Goal: Check status: Check status

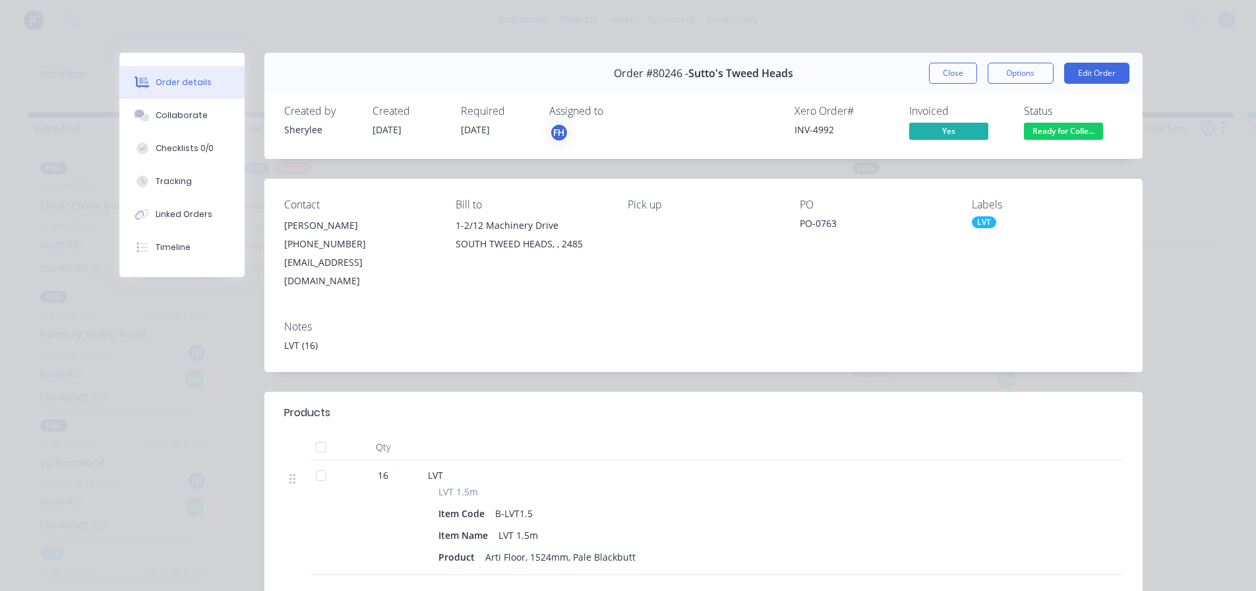
click at [919, 72] on div "Order #80246 - Sutto's Tweed Heads Close Options Edit Order" at bounding box center [703, 74] width 878 height 42
click at [935, 69] on button "Close" at bounding box center [953, 73] width 48 height 21
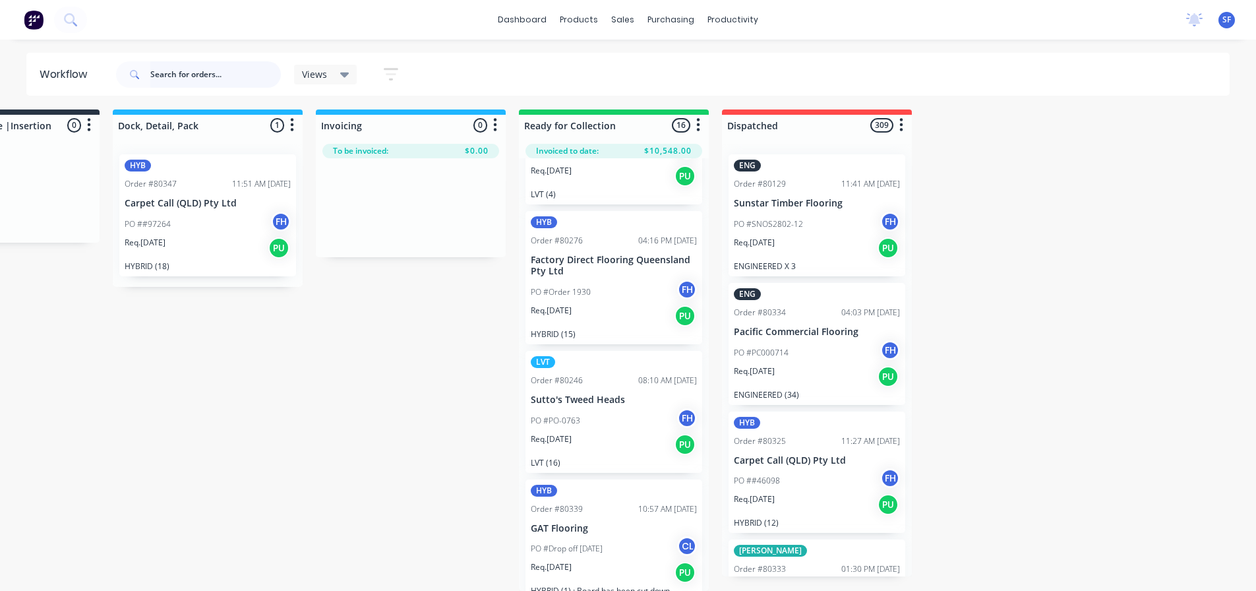
click at [168, 69] on input "text" at bounding box center [215, 74] width 131 height 26
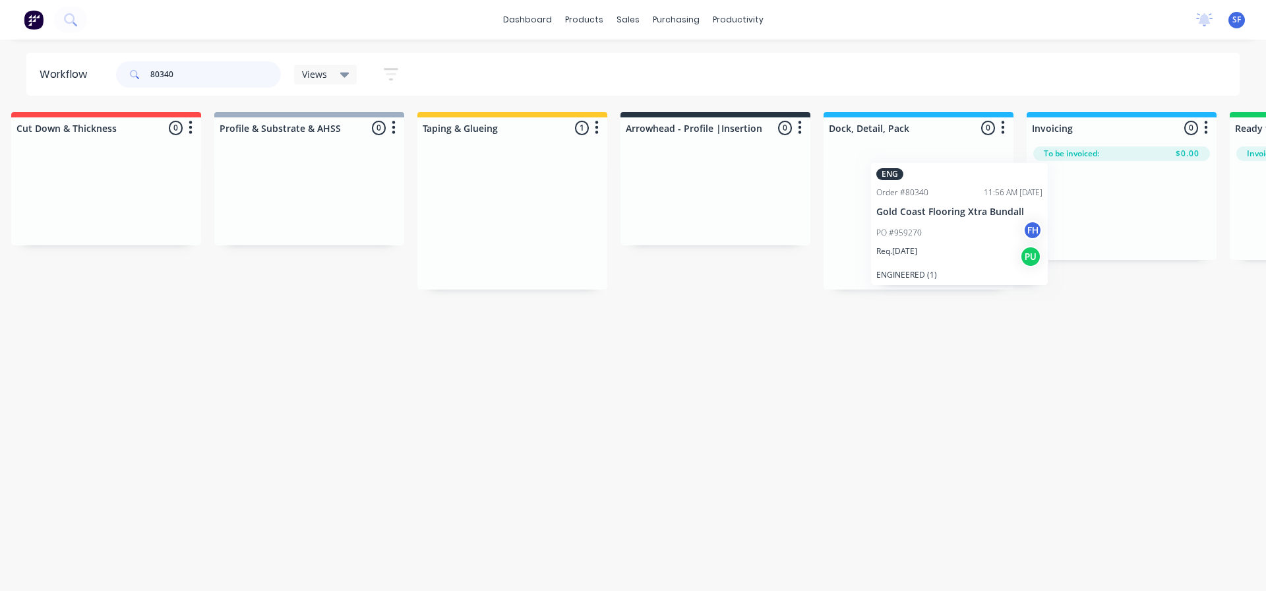
scroll to position [0, 426]
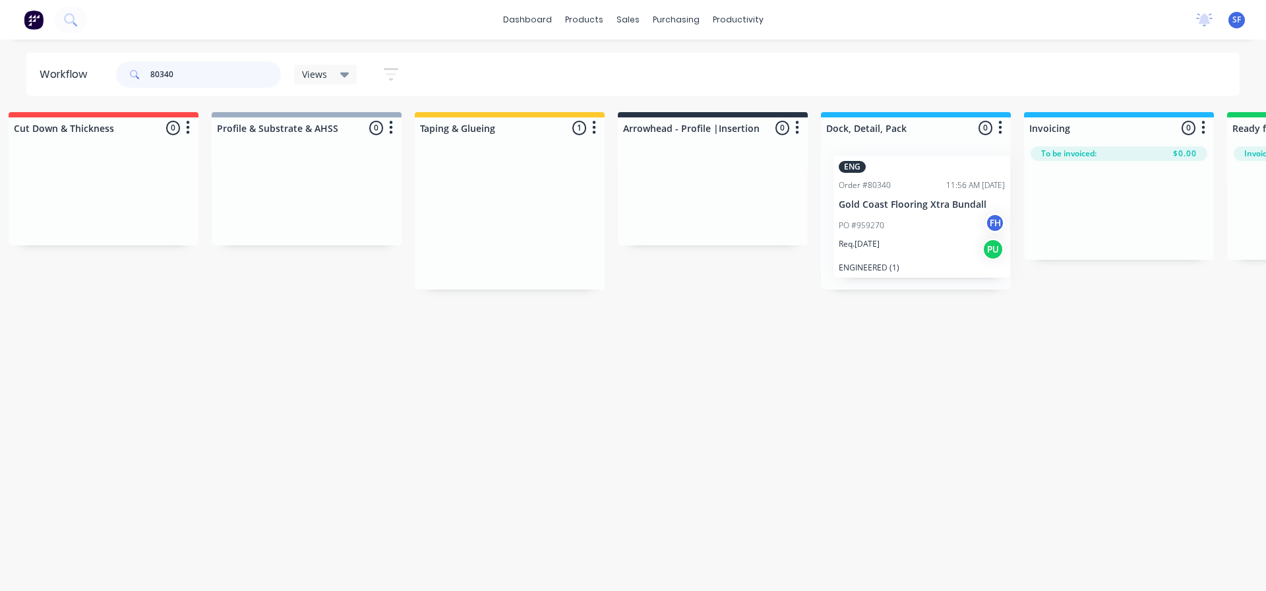
drag, startPoint x: 940, startPoint y: 165, endPoint x: 933, endPoint y: 164, distance: 7.4
click at [933, 164] on div "Submitted 0 Summaries Total order value Invoiced to date To be invoiced Unpack …" at bounding box center [759, 200] width 2391 height 177
type input "8"
drag, startPoint x: 367, startPoint y: 226, endPoint x: 372, endPoint y: 244, distance: 18.4
click at [369, 231] on div at bounding box center [307, 195] width 190 height 99
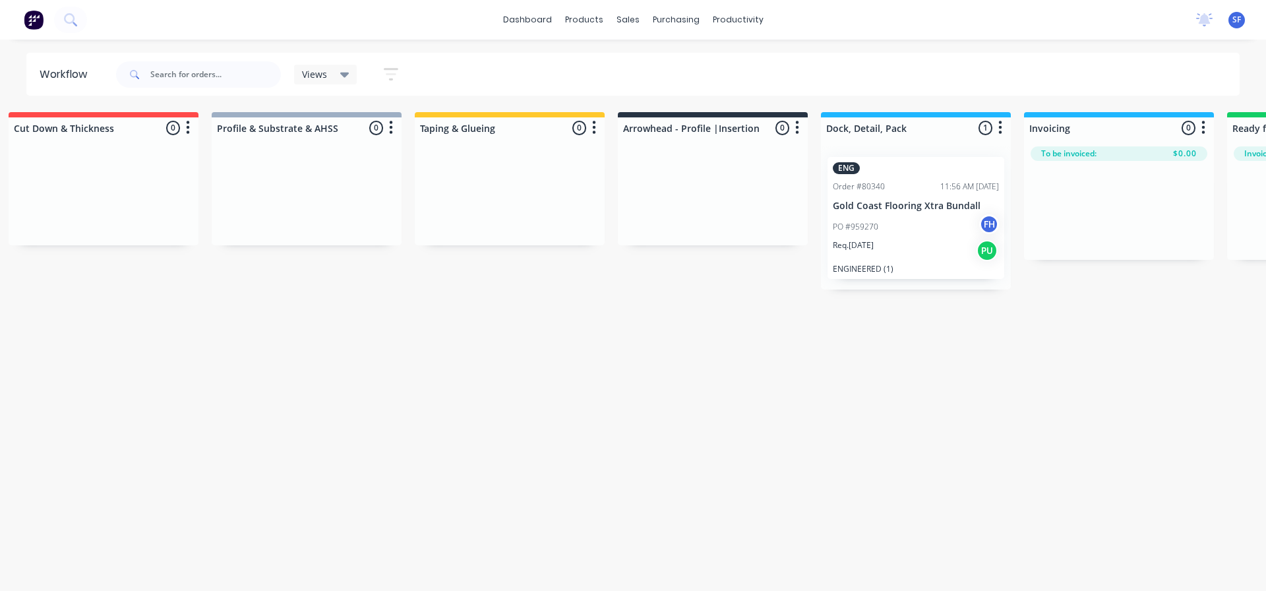
click at [388, 276] on div "Submitted 0 Summaries Total order value Invoiced to date To be invoiced Unpack …" at bounding box center [759, 200] width 2391 height 177
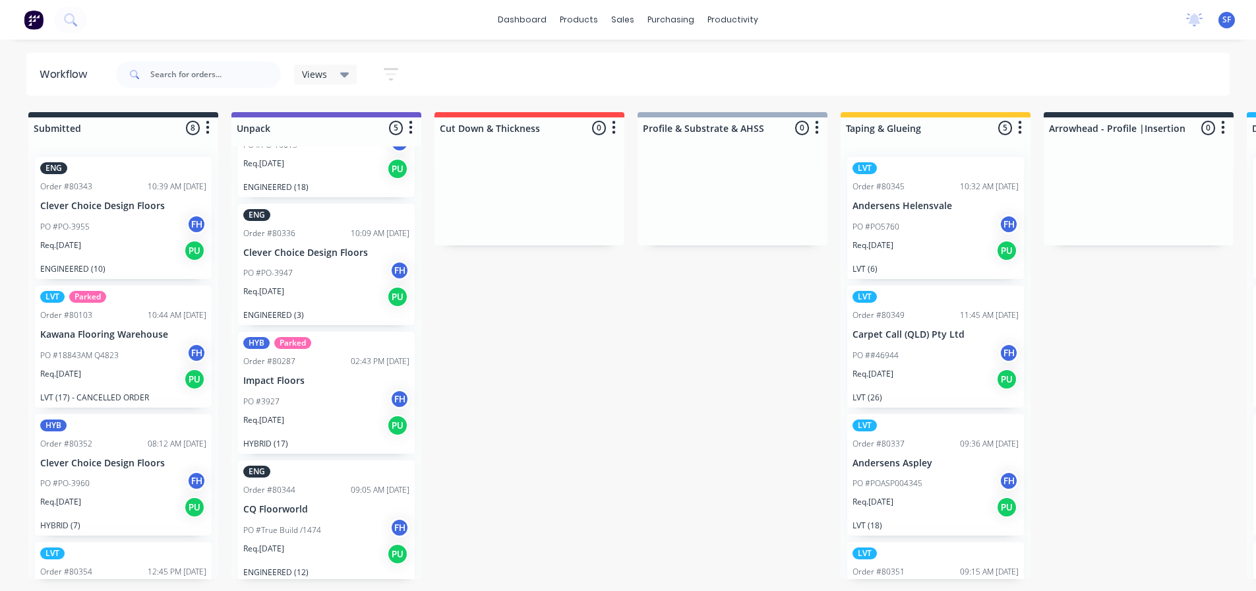
scroll to position [214, 0]
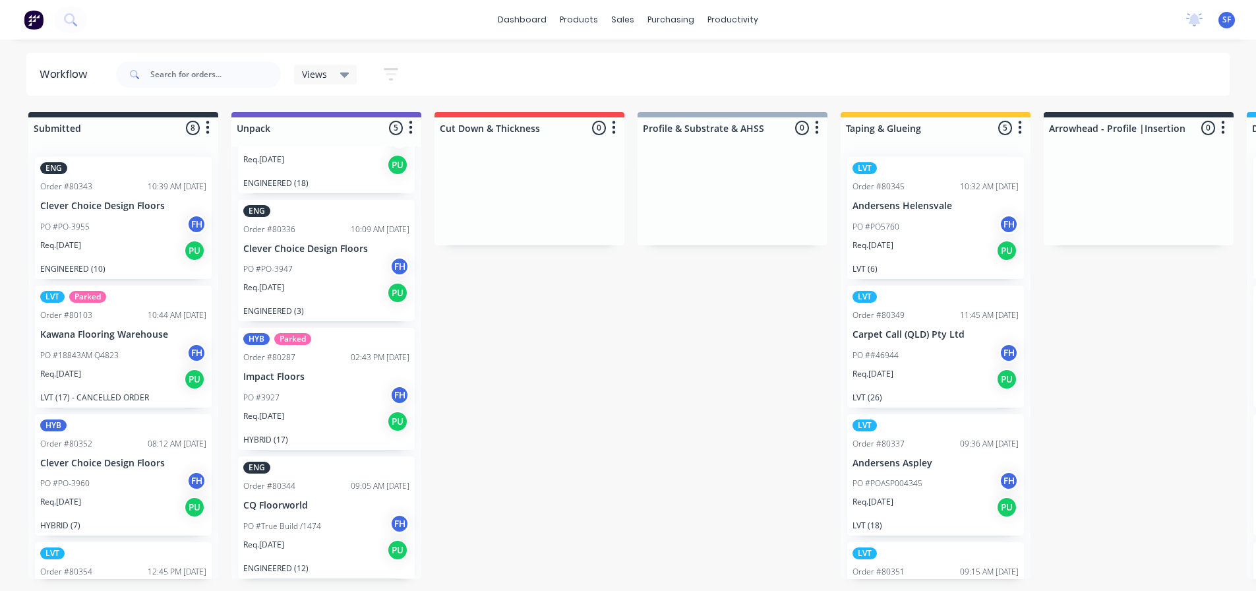
click at [346, 425] on div "Req. [DATE] PU" at bounding box center [326, 421] width 166 height 22
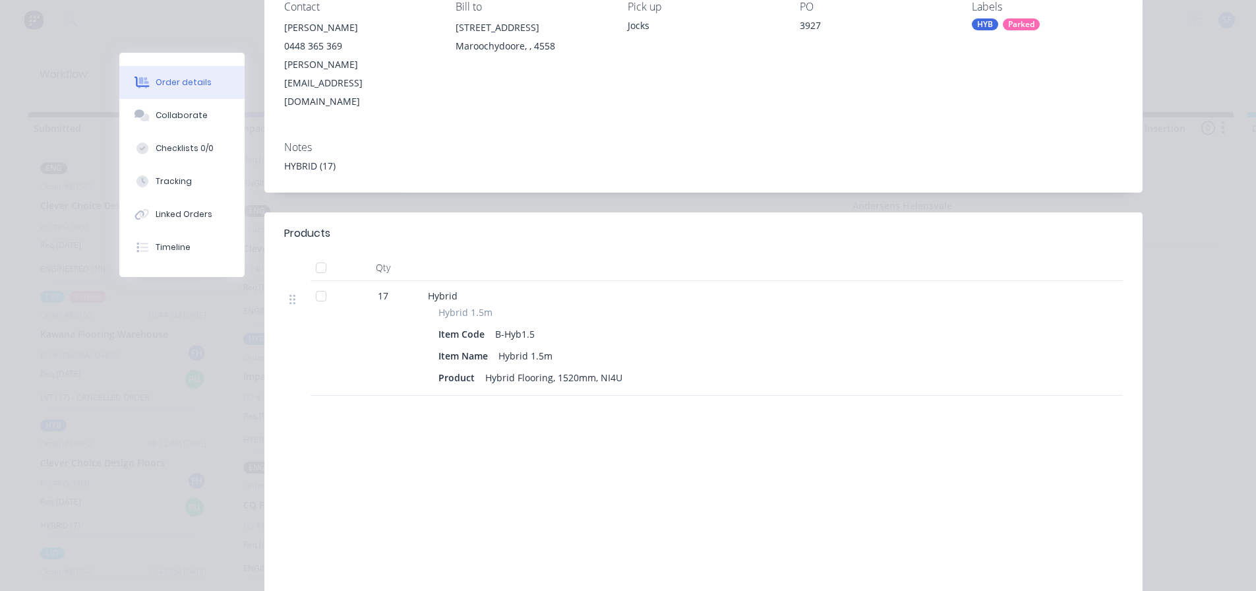
scroll to position [0, 0]
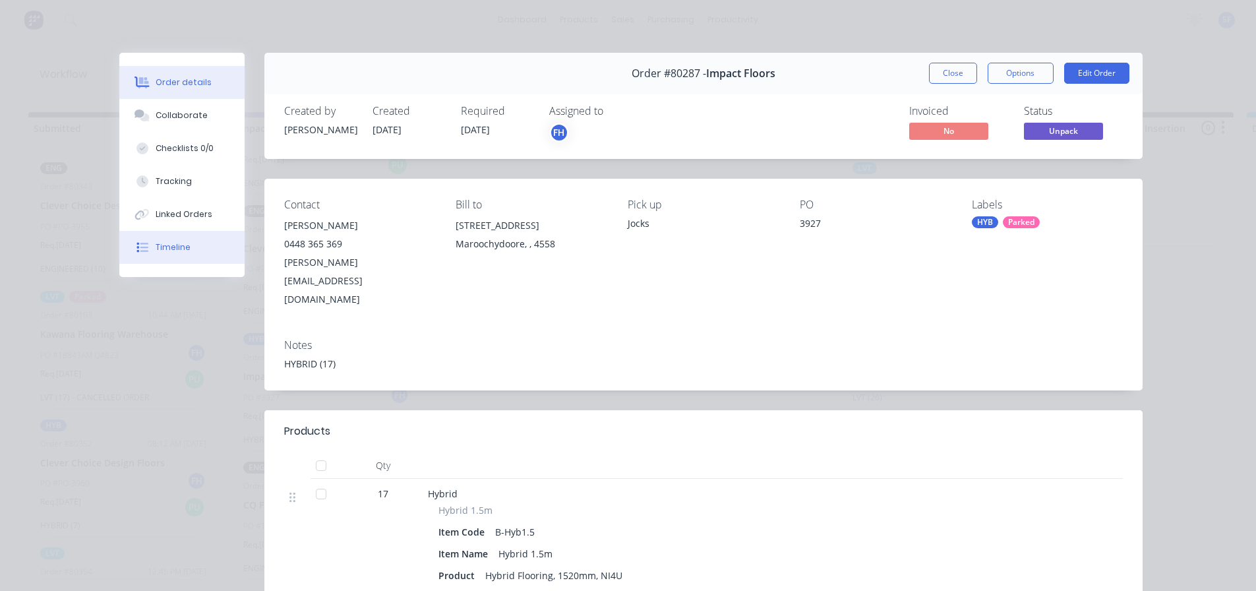
click at [194, 247] on button "Timeline" at bounding box center [181, 247] width 125 height 33
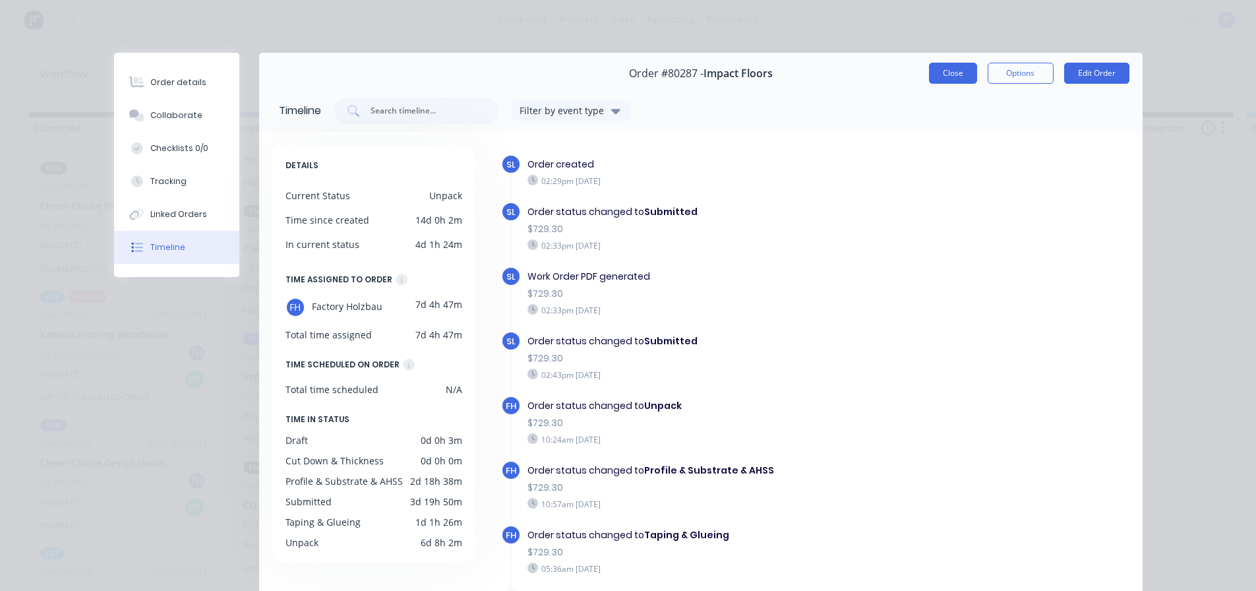
click at [941, 75] on button "Close" at bounding box center [953, 73] width 48 height 21
